Goal: Find specific page/section: Find specific page/section

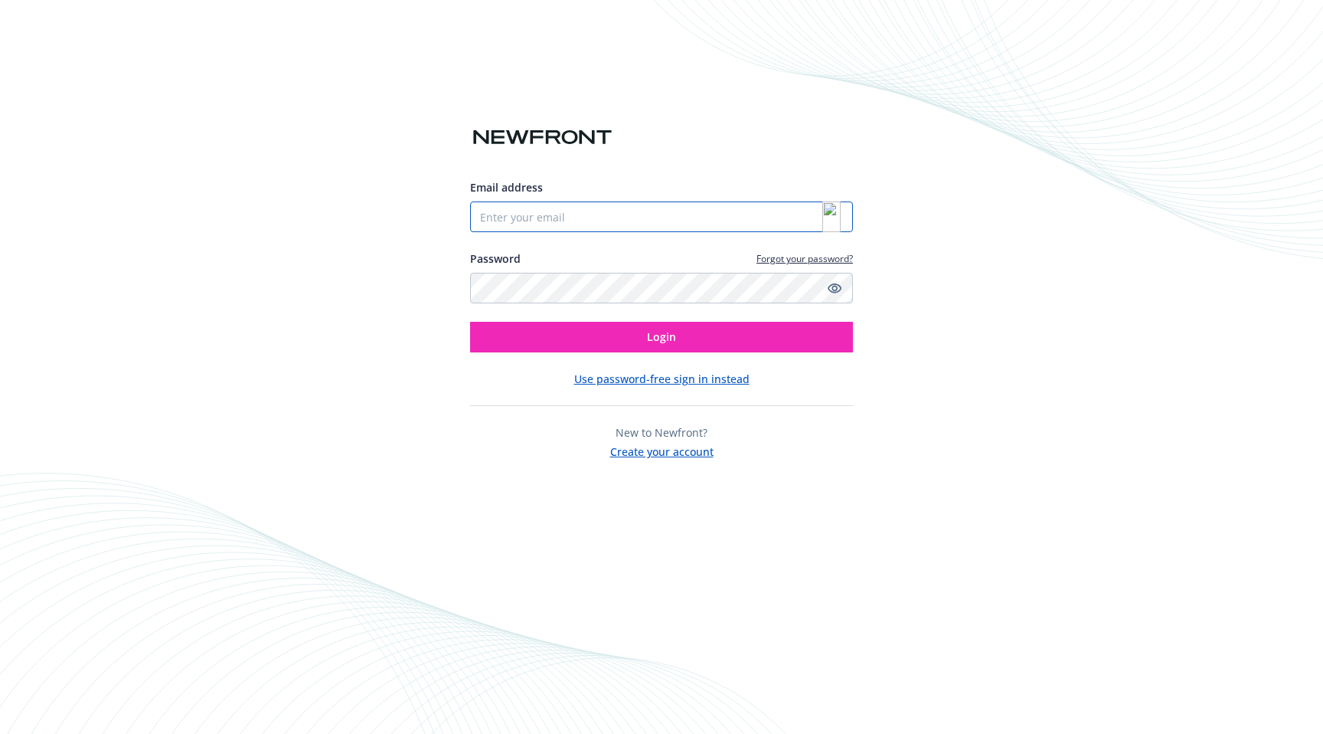
click at [802, 226] on input "Email address" at bounding box center [661, 216] width 383 height 31
click at [835, 215] on img at bounding box center [831, 216] width 18 height 31
click at [741, 220] on input "Email address" at bounding box center [661, 216] width 383 height 31
click at [836, 216] on img at bounding box center [831, 216] width 18 height 31
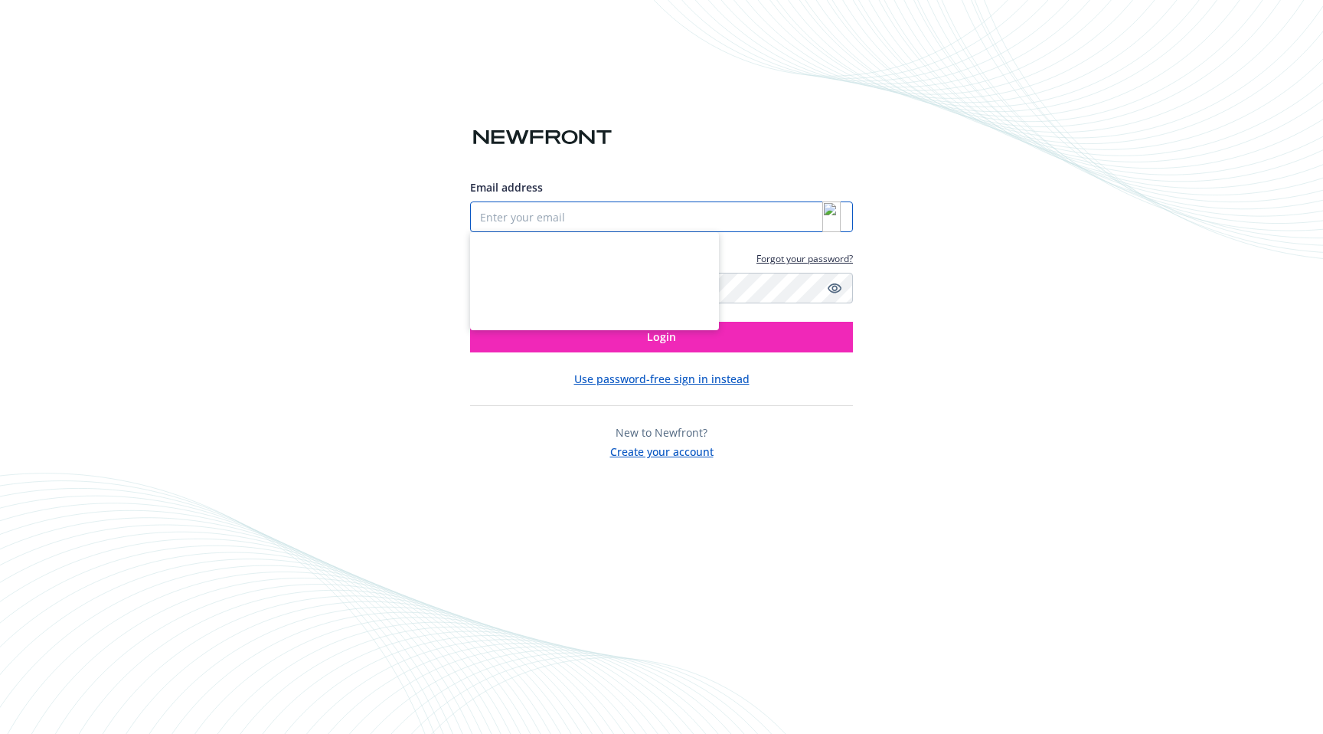
type input "[PERSON_NAME][EMAIL_ADDRESS][DOMAIN_NAME]"
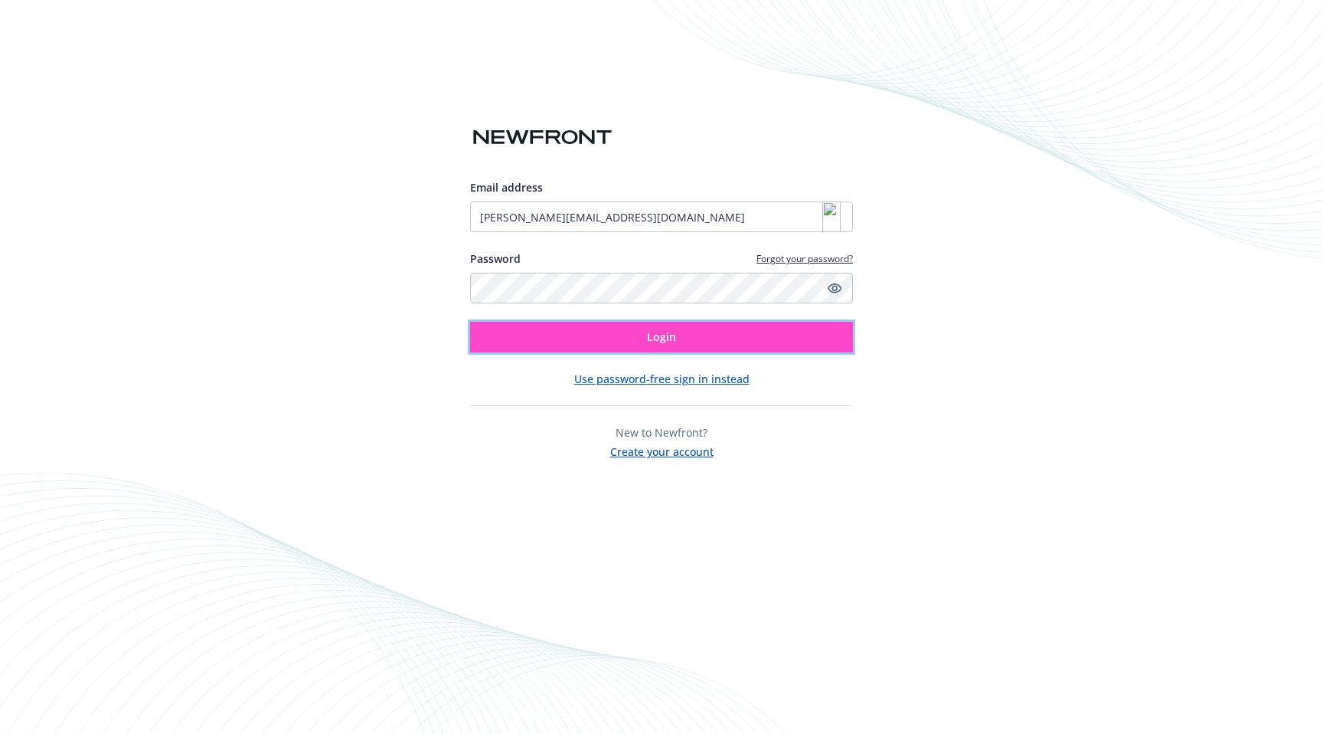
click at [794, 346] on button "Login" at bounding box center [661, 337] width 383 height 31
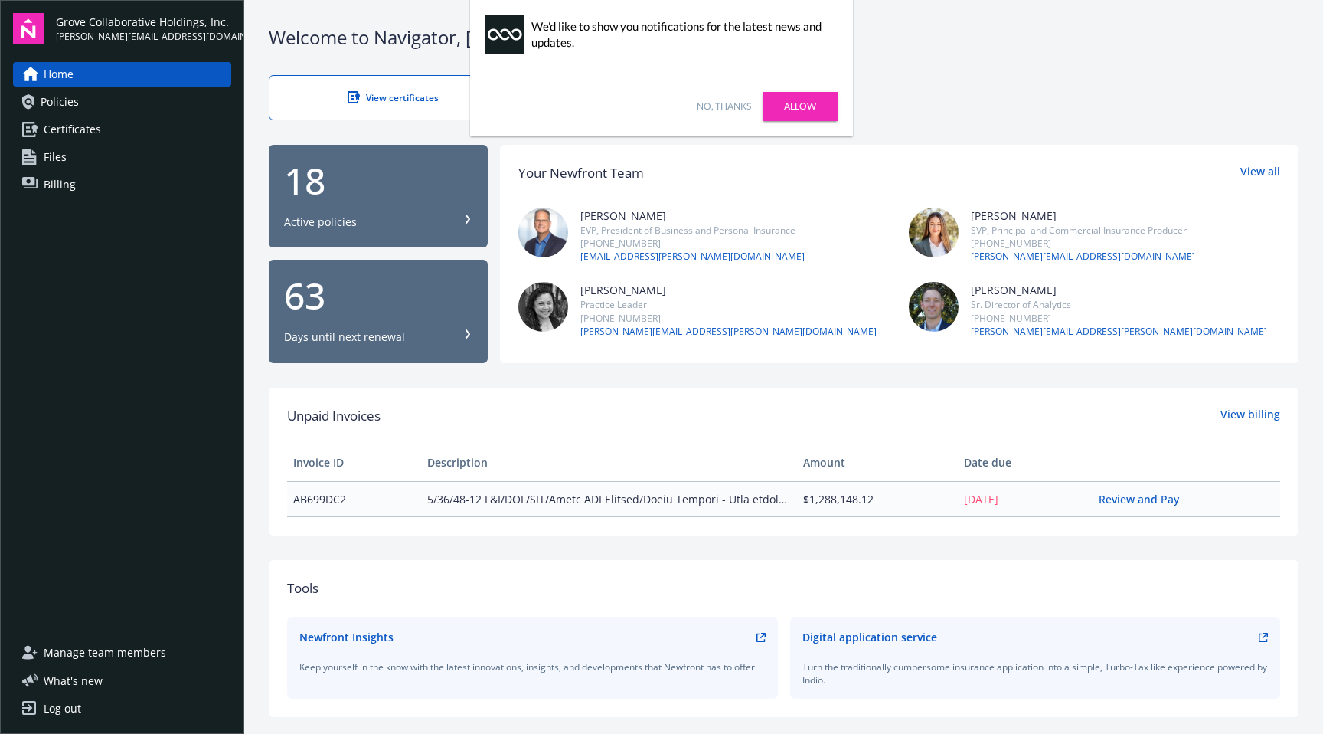
click at [161, 134] on link "Certificates" at bounding box center [122, 129] width 218 height 25
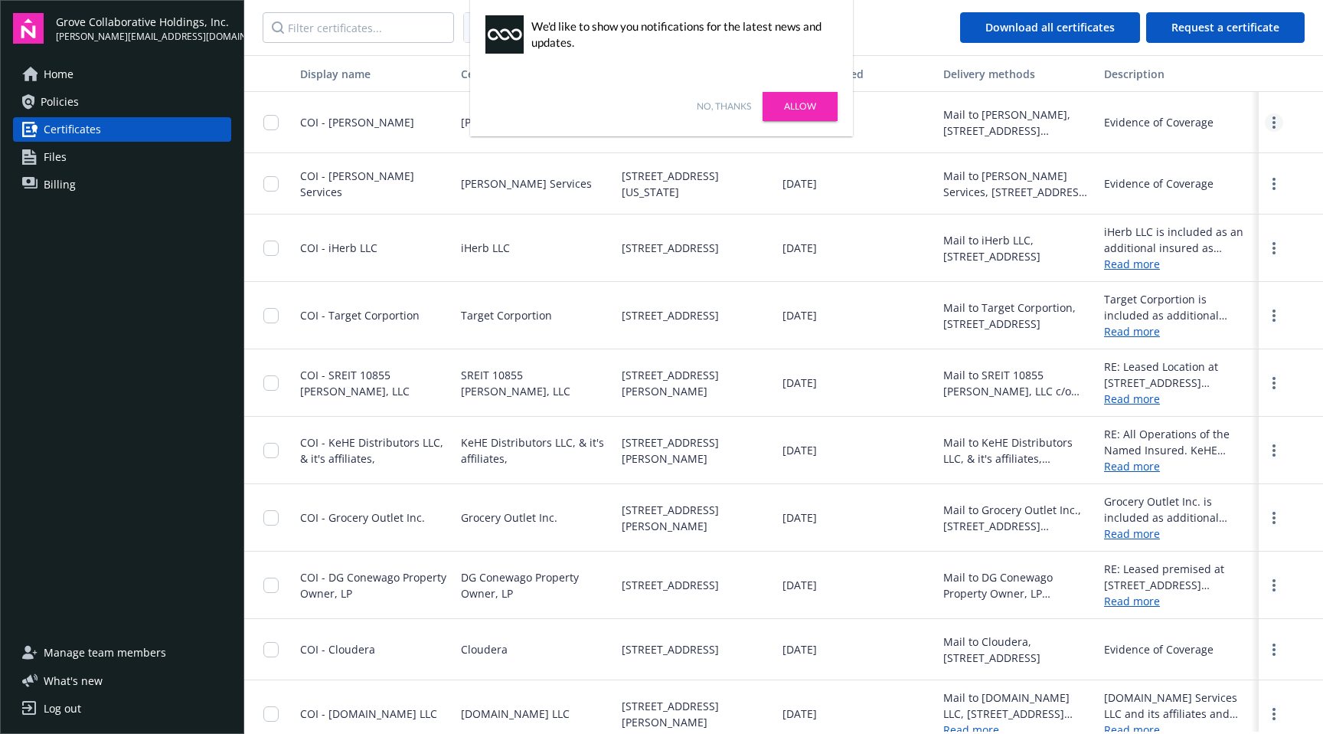
click at [1270, 125] on link "more" at bounding box center [1274, 122] width 18 height 18
click at [1188, 80] on div "Description" at bounding box center [1178, 74] width 149 height 16
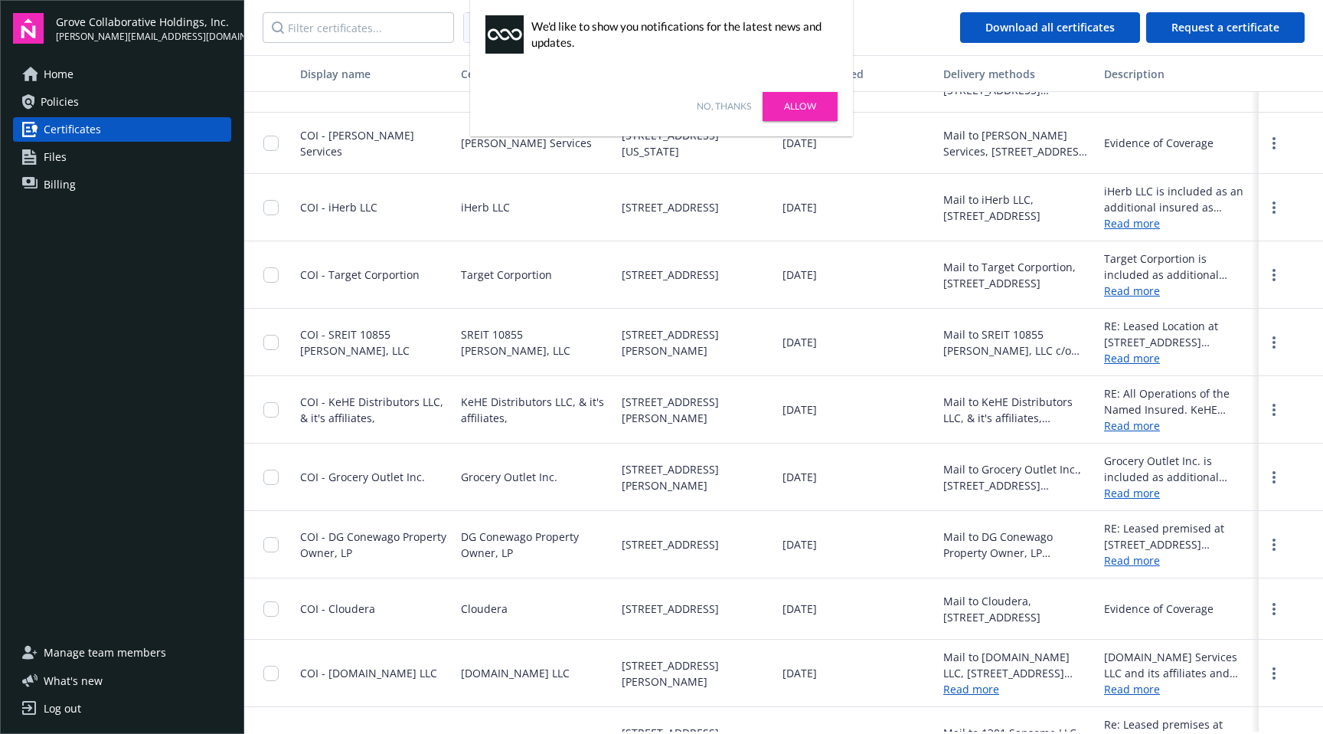
click at [816, 108] on link "Allow" at bounding box center [800, 106] width 75 height 29
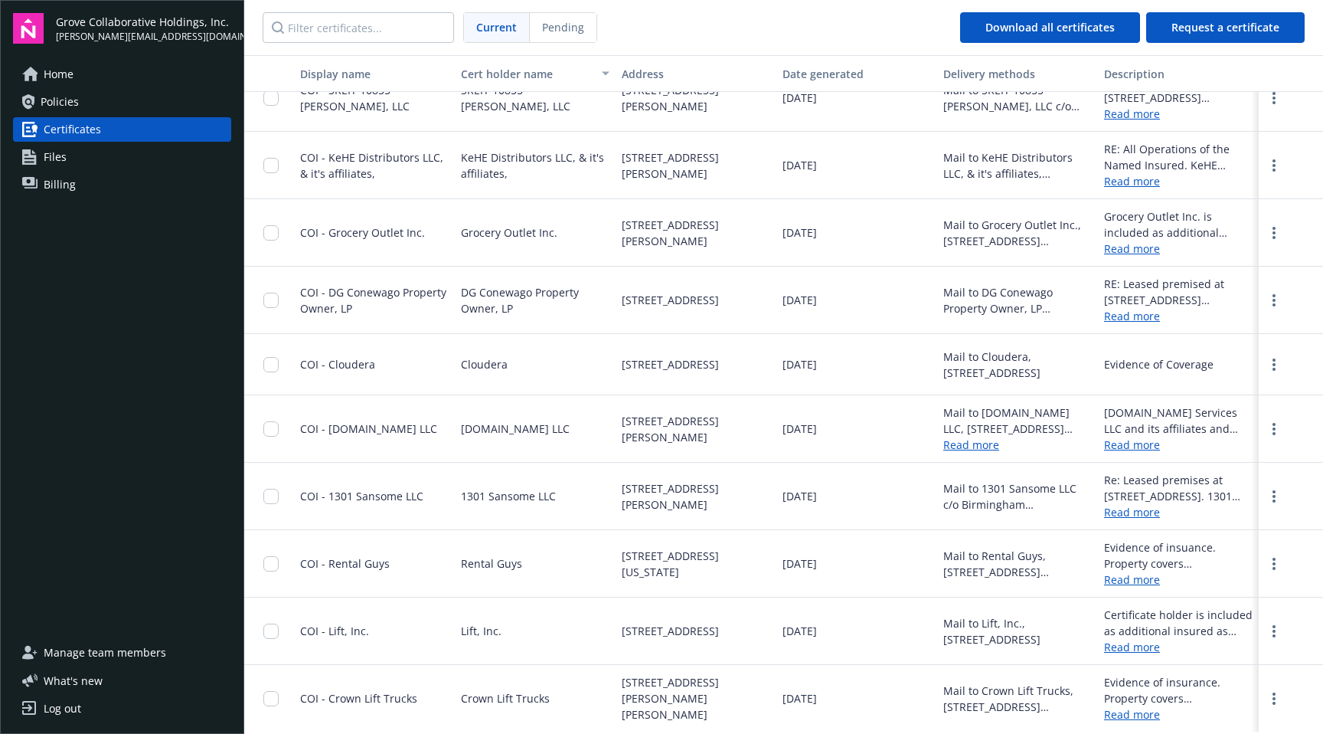
scroll to position [0, 0]
